Goal: Information Seeking & Learning: Understand process/instructions

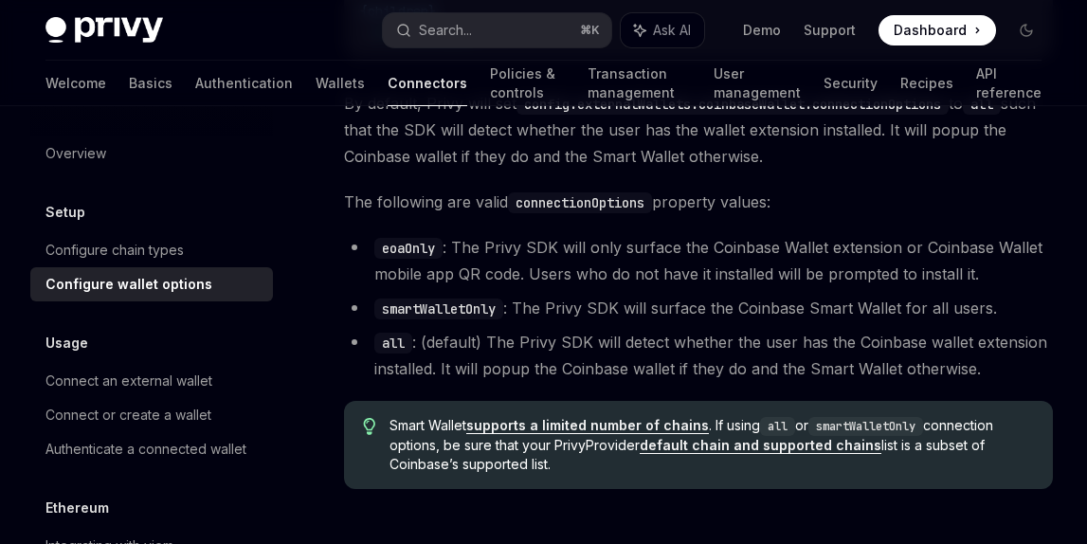
click at [423, 264] on li "eoaOnly : The Privy SDK will only surface the Coinbase Wallet extension or Coin…" at bounding box center [698, 260] width 709 height 53
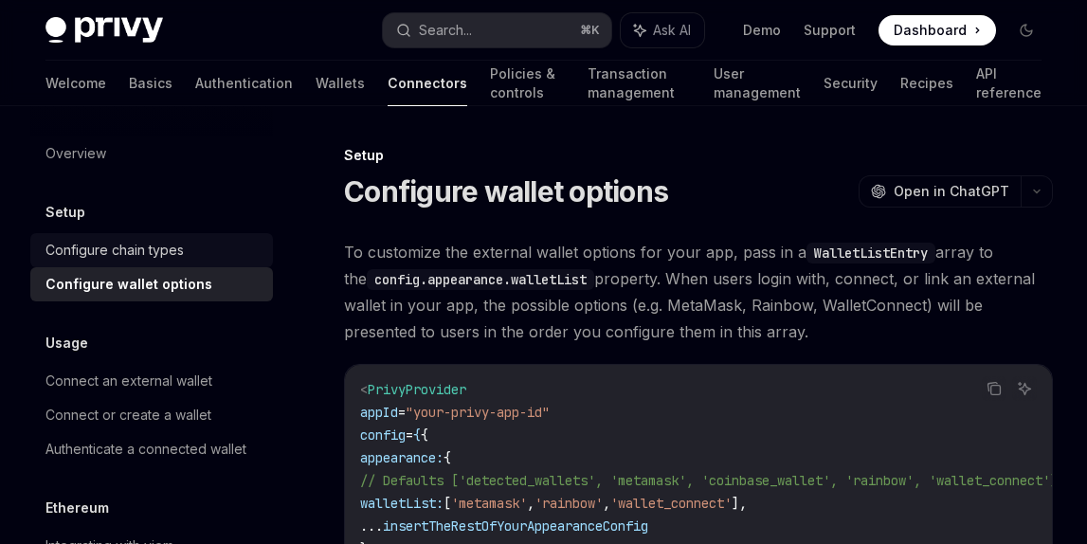
click at [87, 237] on link "Configure chain types" at bounding box center [151, 250] width 243 height 34
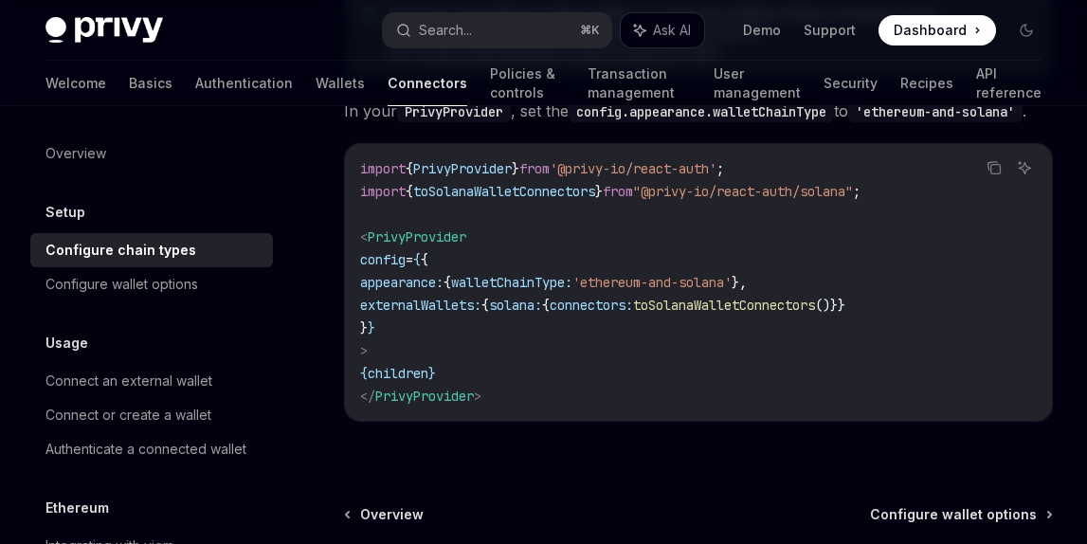
scroll to position [692, 0]
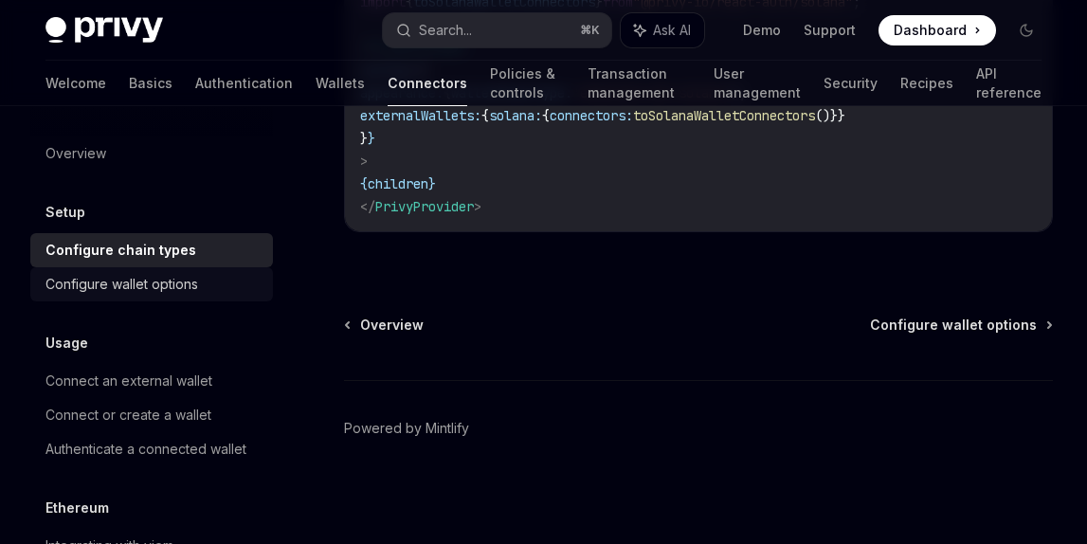
click at [47, 279] on div "Configure wallet options" at bounding box center [121, 284] width 153 height 23
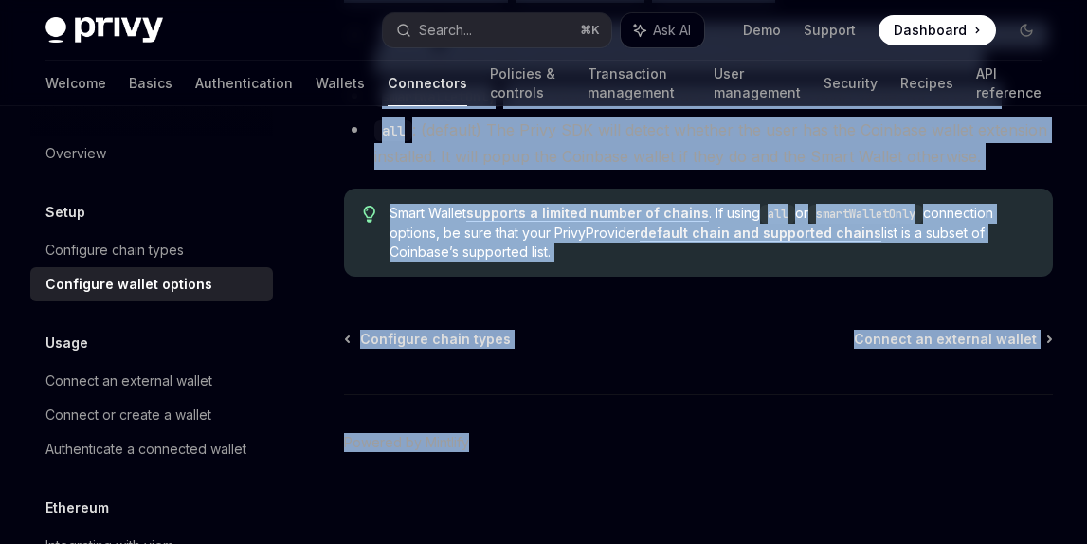
scroll to position [2920, 0]
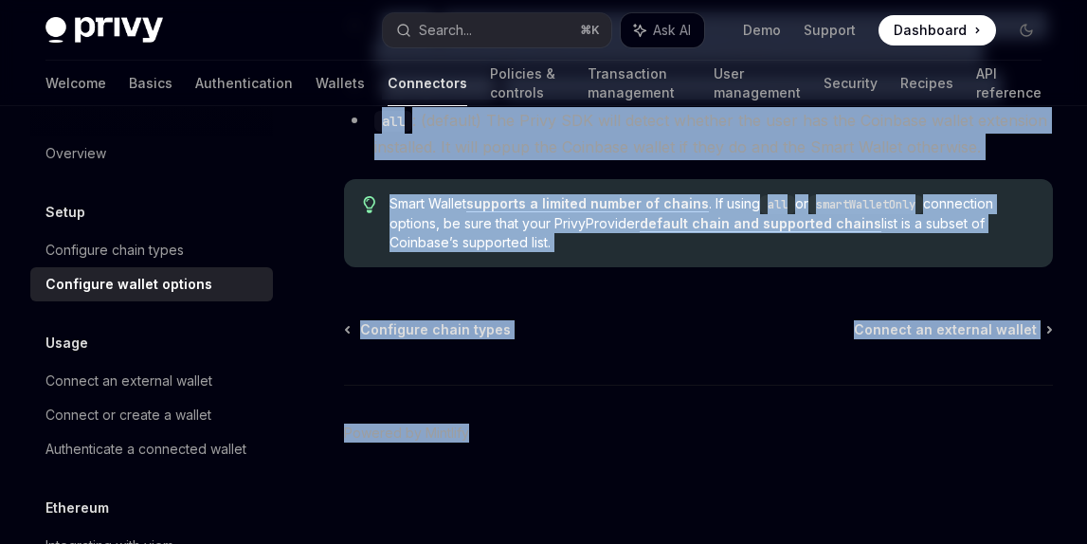
drag, startPoint x: 347, startPoint y: 183, endPoint x: 557, endPoint y: 247, distance: 220.0
copy div "Configure wallet options OpenAI Open in ChatGPT OpenAI Open in ChatGPT To custo…"
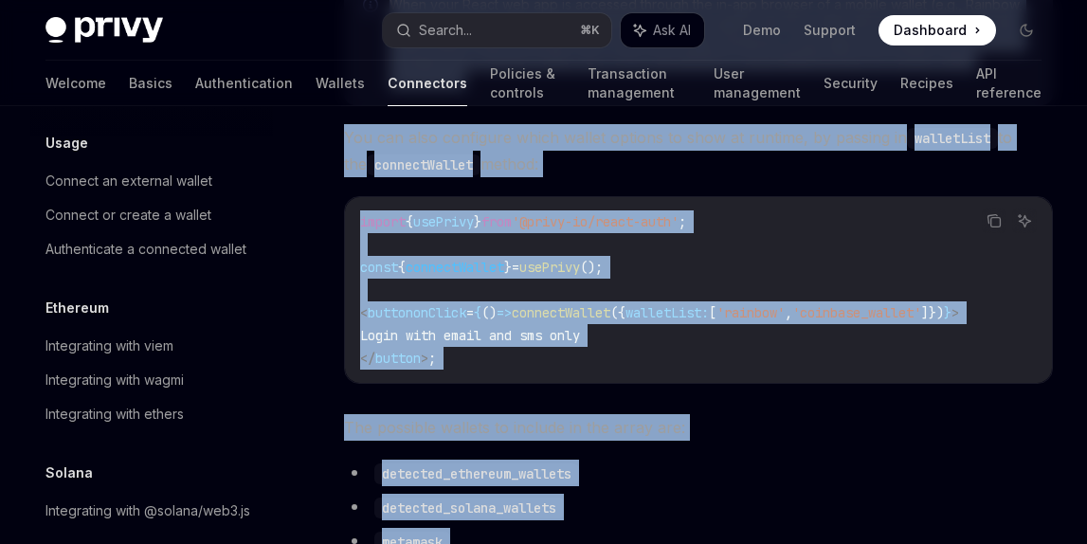
scroll to position [222, 0]
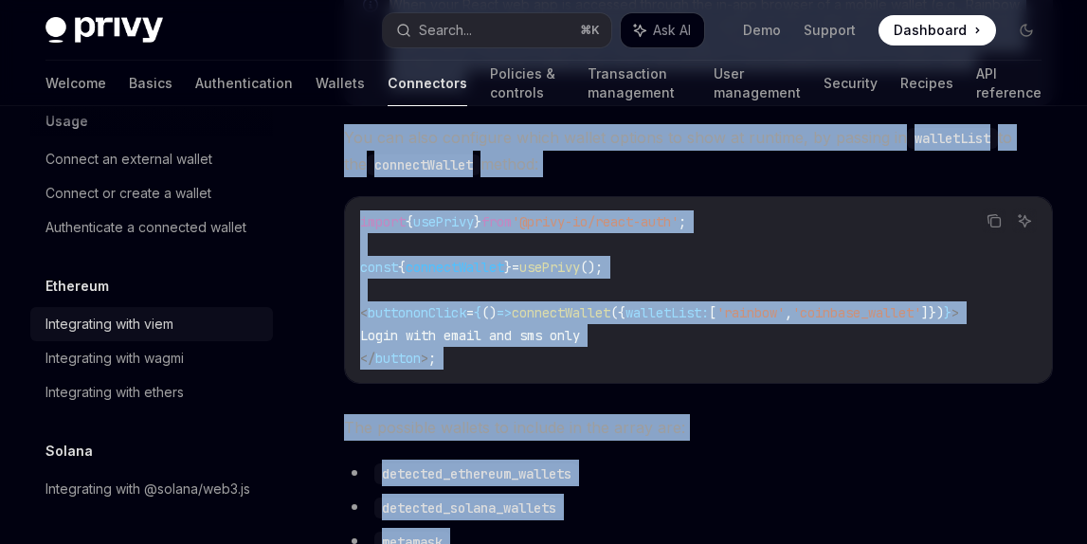
click at [148, 323] on div "Integrating with viem" at bounding box center [109, 324] width 128 height 23
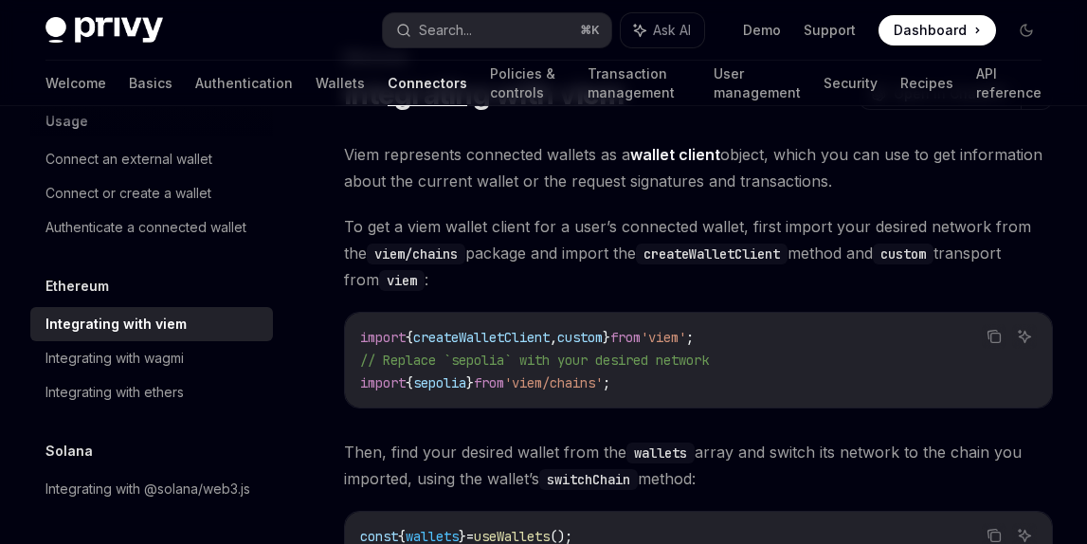
scroll to position [106, 0]
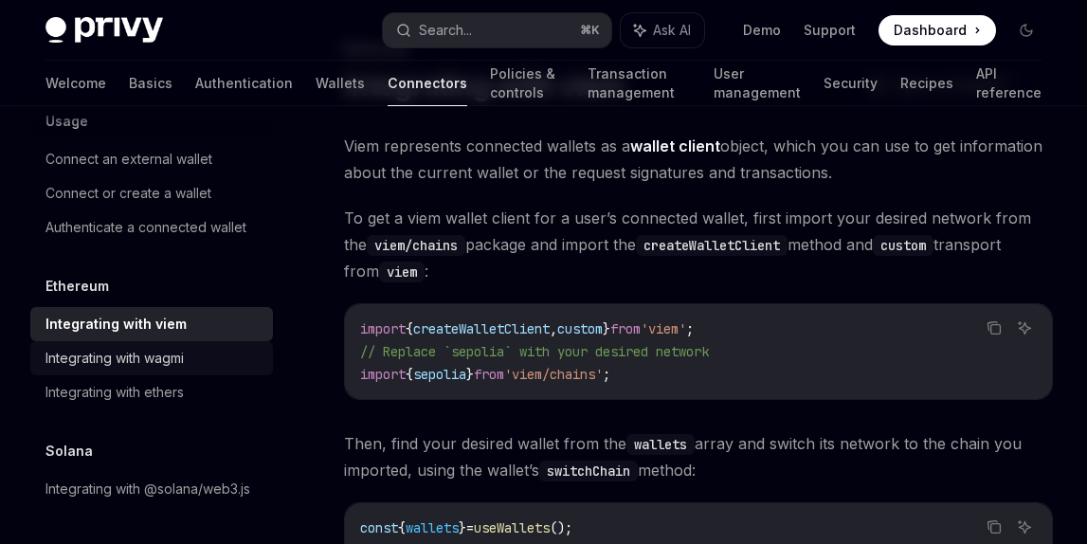
click at [121, 360] on div "Integrating with wagmi" at bounding box center [114, 358] width 138 height 23
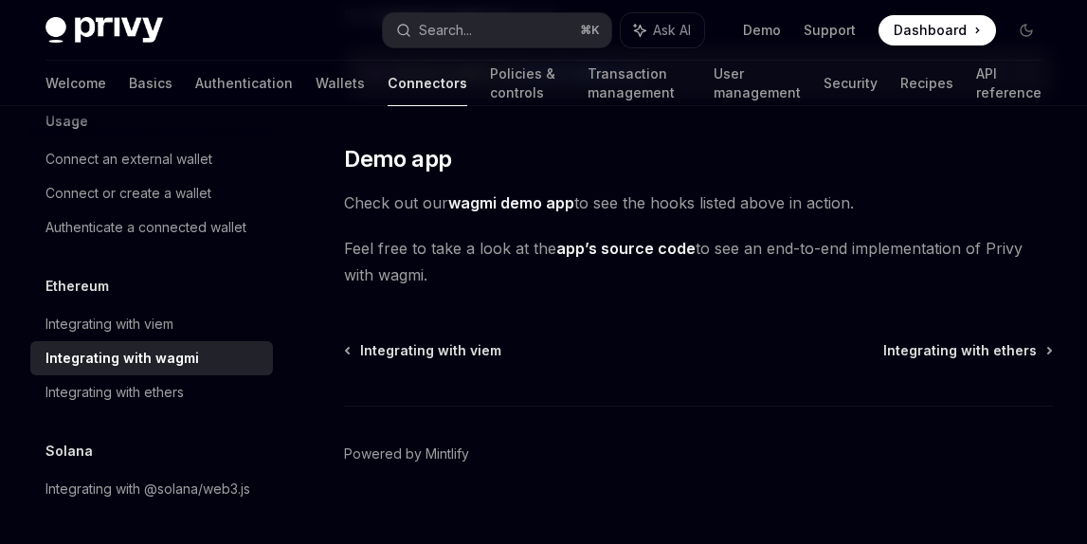
scroll to position [5668, 0]
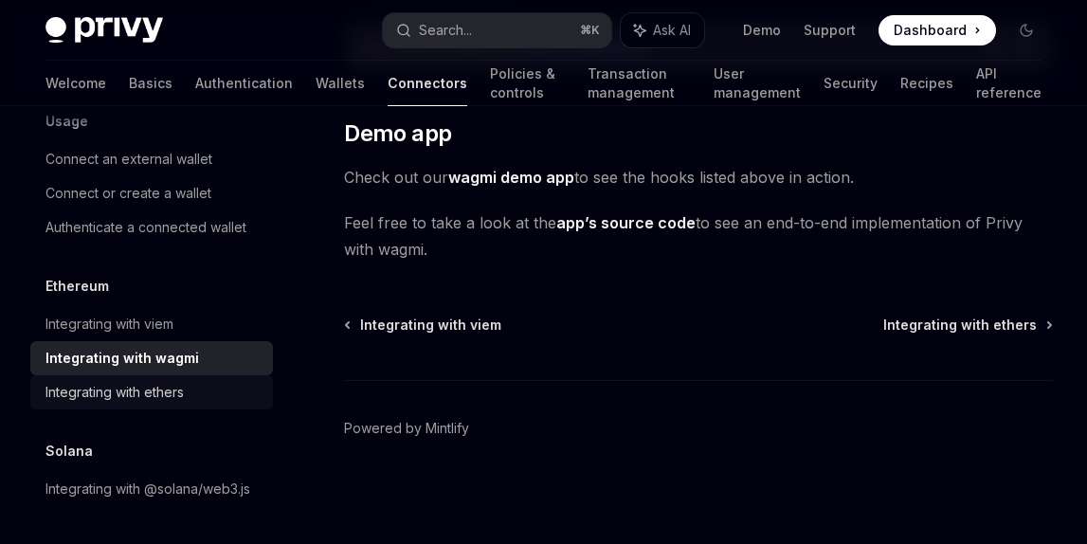
click at [175, 396] on div "Integrating with ethers" at bounding box center [114, 392] width 138 height 23
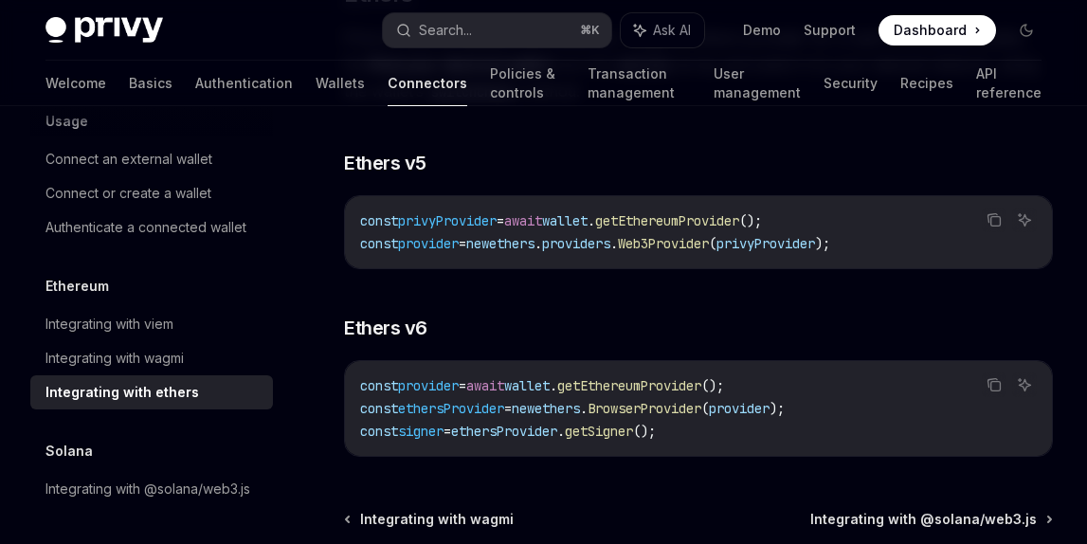
scroll to position [254, 0]
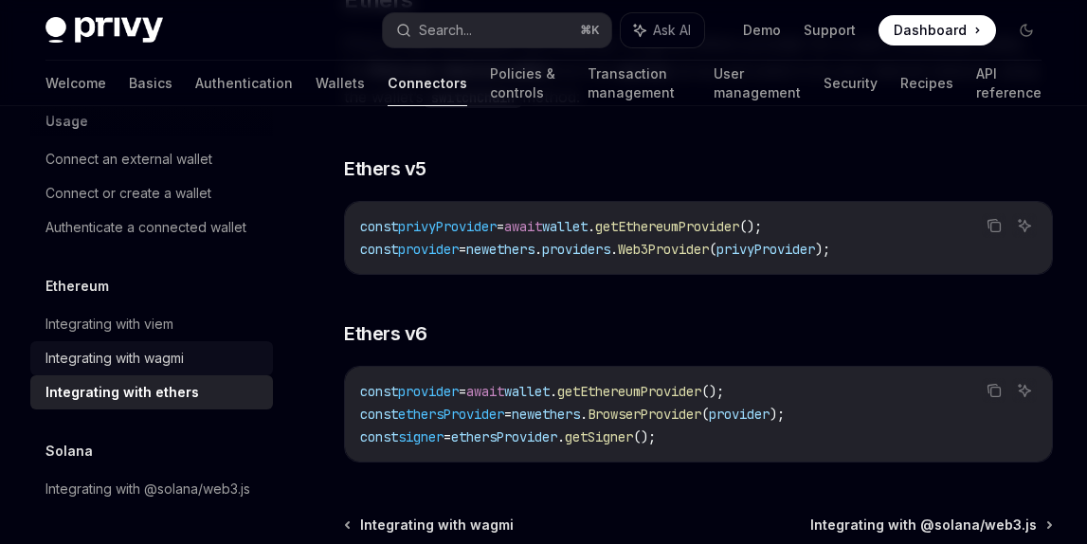
click at [83, 360] on div "Integrating with wagmi" at bounding box center [114, 358] width 138 height 23
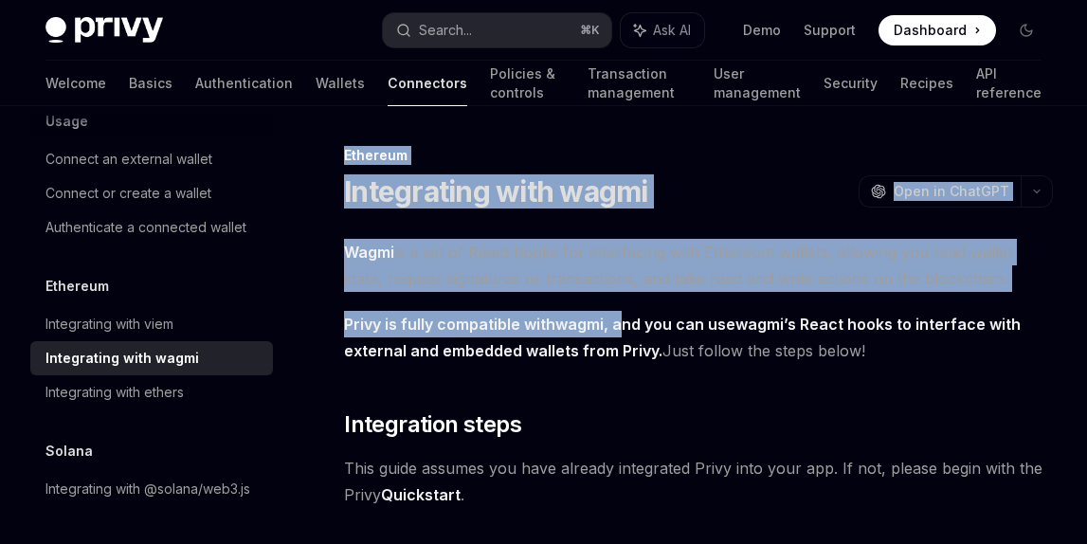
drag, startPoint x: 343, startPoint y: 152, endPoint x: 620, endPoint y: 304, distance: 316.0
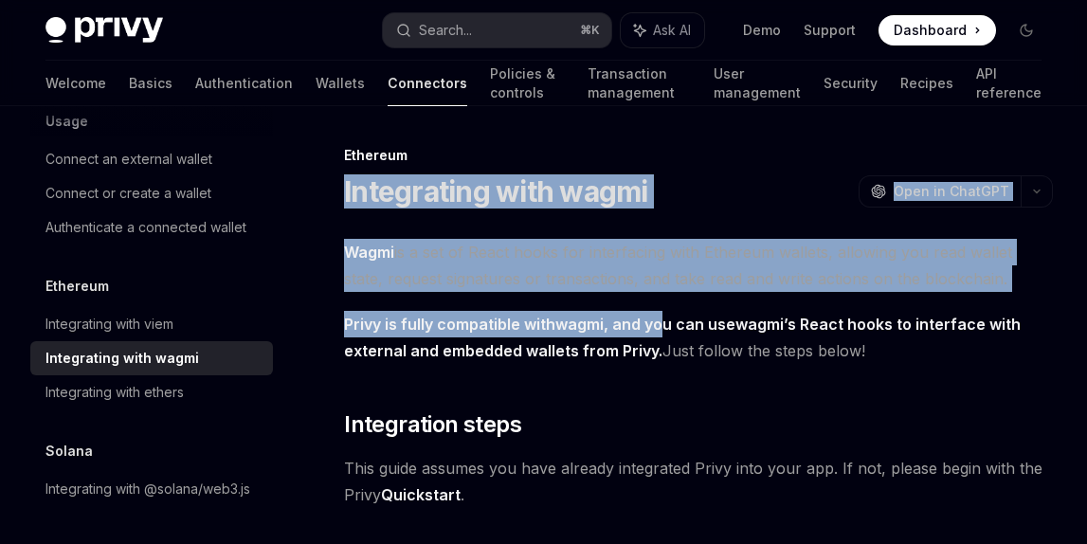
drag, startPoint x: 336, startPoint y: 186, endPoint x: 668, endPoint y: 343, distance: 367.1
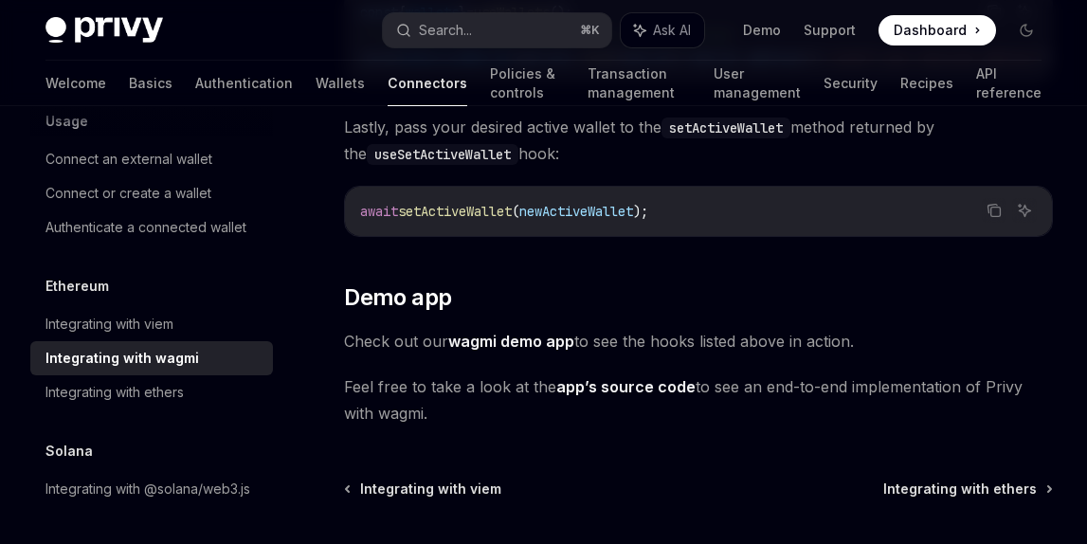
scroll to position [5668, 0]
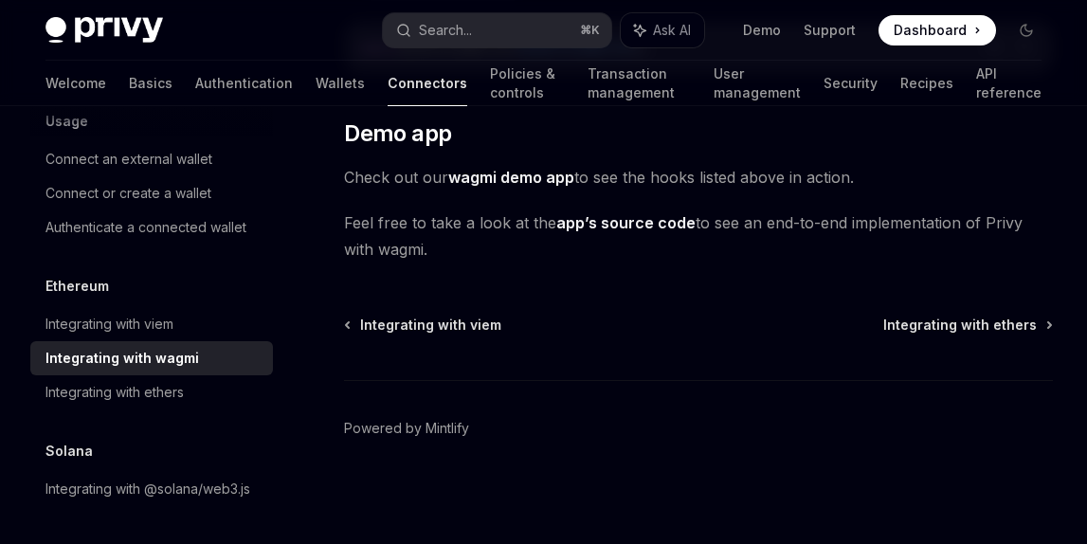
click at [461, 248] on span "Feel free to take a look at the app’s source code to see an end-to-end implemen…" at bounding box center [698, 235] width 709 height 53
copy div "Loremipsumd sita conse AdipIS Elit se DoeiUSM TempOR Inci ut LaboREE Dolor ma a…"
click at [195, 395] on div "Integrating with ethers" at bounding box center [153, 392] width 216 height 23
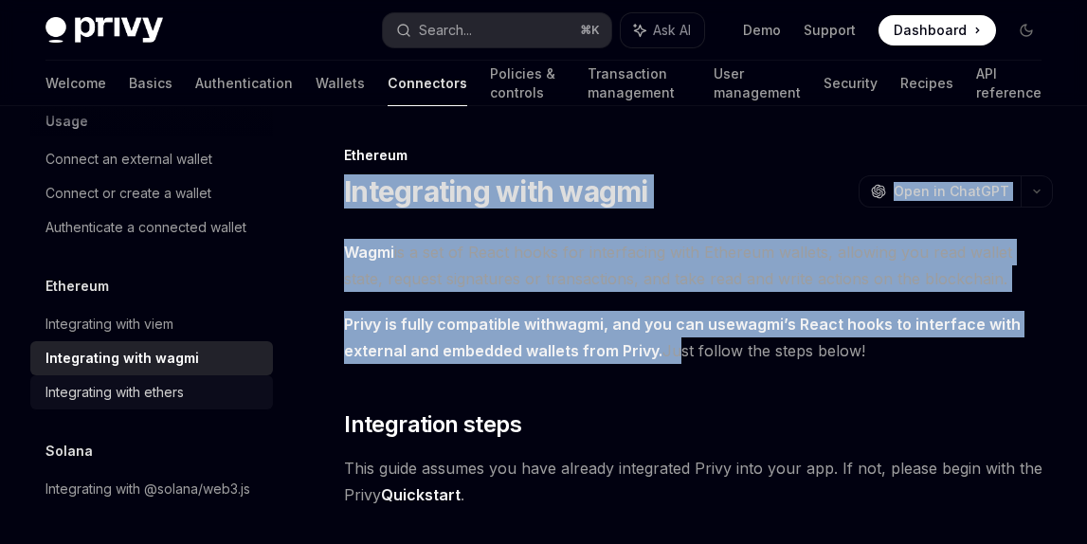
type textarea "*"
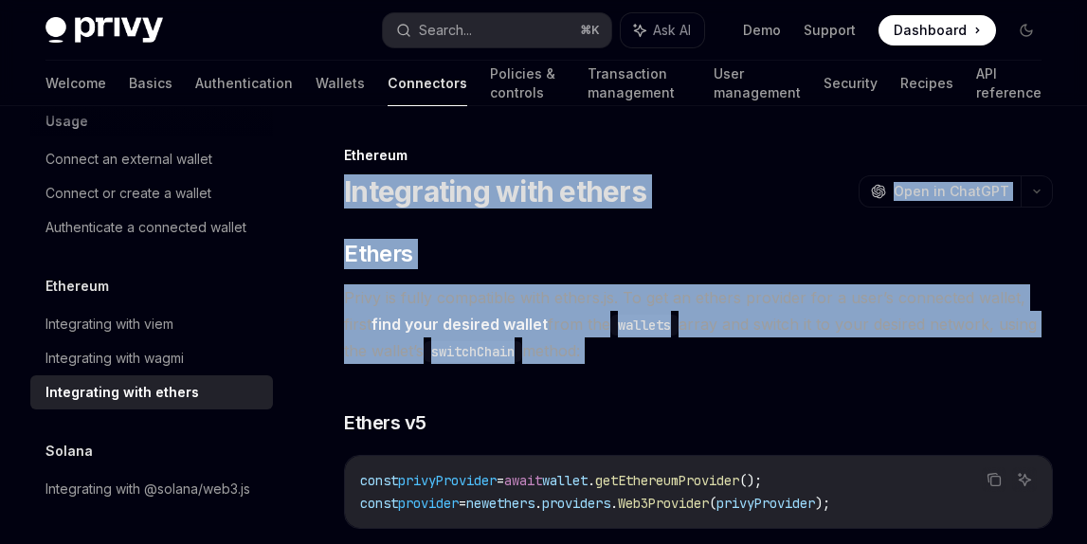
drag, startPoint x: 344, startPoint y: 190, endPoint x: 576, endPoint y: 366, distance: 291.5
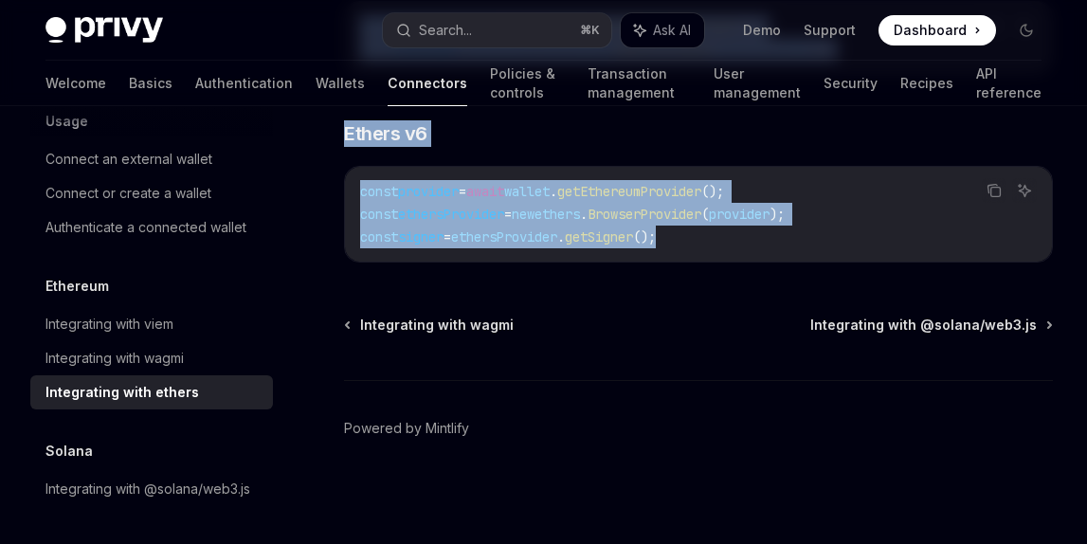
click at [705, 242] on code "const provider = await wallet . getEthereumProvider (); const ethersProvider = …" at bounding box center [698, 214] width 677 height 68
copy div "Integrating with ethers OpenAI Open in ChatGPT OpenAI Open in ChatGPT ​ Ethers …"
